Goal: Task Accomplishment & Management: Use online tool/utility

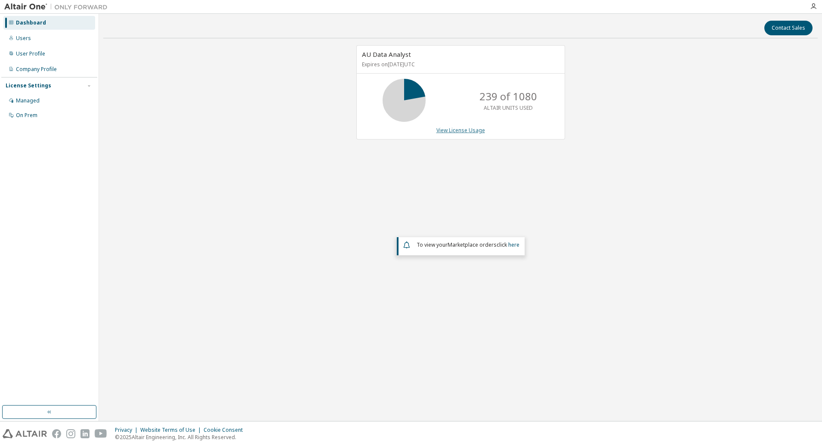
click at [450, 131] on link "View License Usage" at bounding box center [460, 129] width 49 height 7
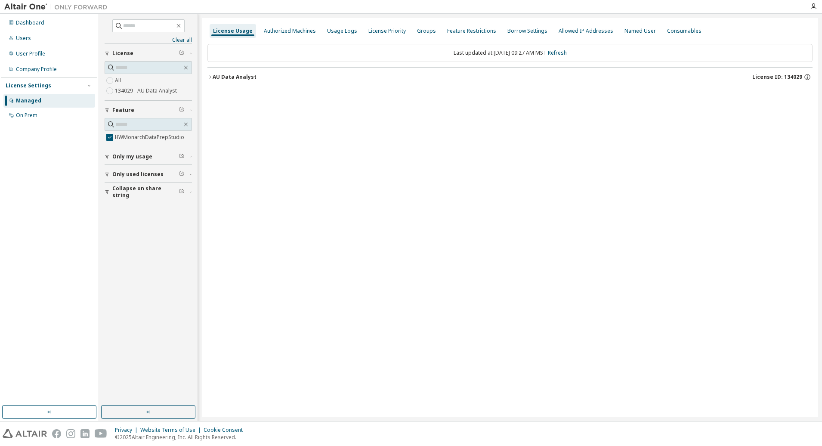
click at [215, 75] on div "AU Data Analyst" at bounding box center [235, 77] width 44 height 7
click at [219, 95] on icon "button" at bounding box center [217, 94] width 5 height 5
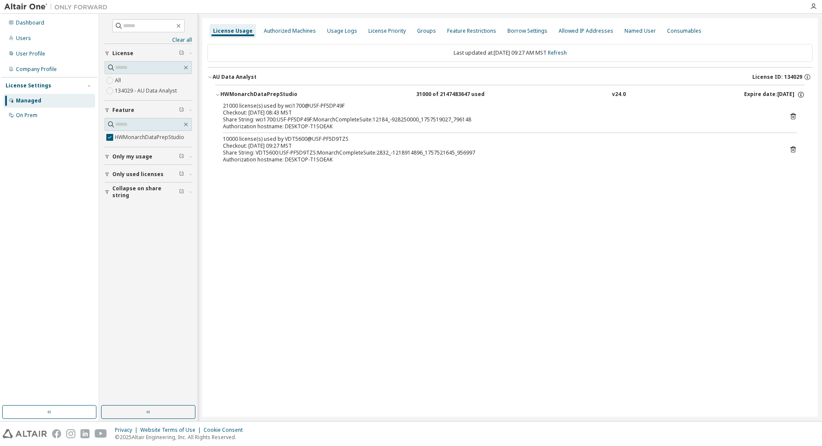
click at [540, 314] on div "License Usage Authorized Machines Usage Logs License Priority Groups Feature Re…" at bounding box center [509, 217] width 615 height 398
